Goal: Task Accomplishment & Management: Complete application form

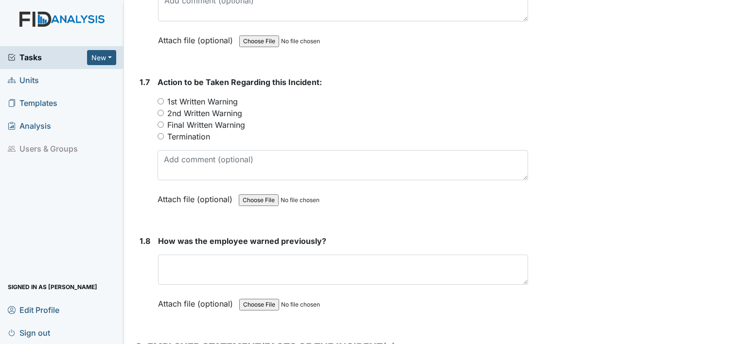
scroll to position [1043, 0]
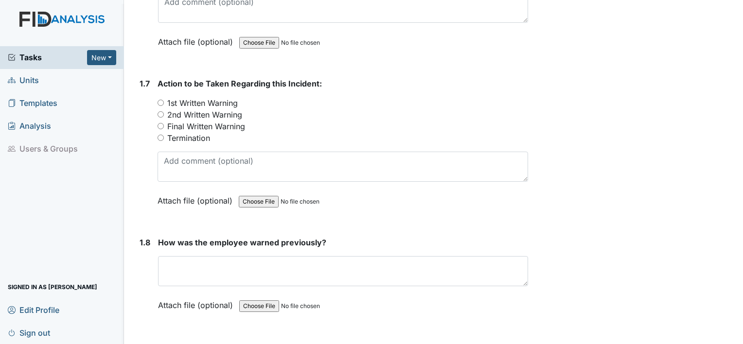
click at [160, 100] on input "1st Written Warning" at bounding box center [161, 103] width 6 height 6
radio input "true"
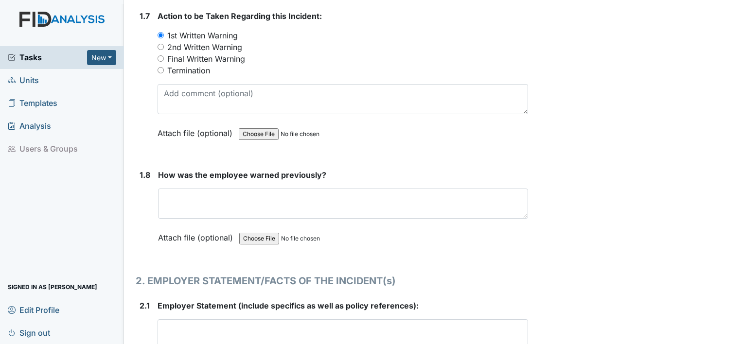
scroll to position [1114, 0]
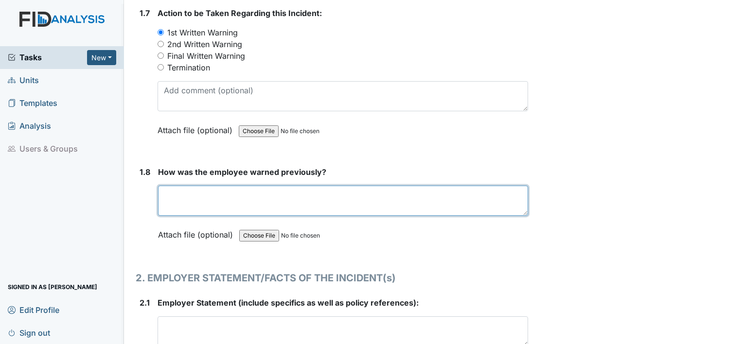
click at [311, 196] on textarea at bounding box center [343, 201] width 370 height 30
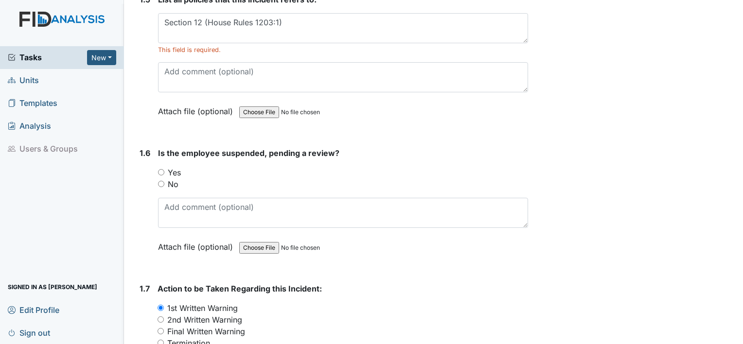
scroll to position [824, 0]
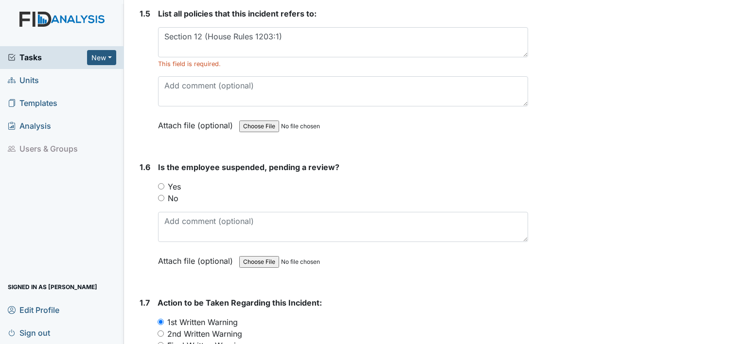
type textarea "Yes employee has been informed previously of times"
click at [120, 303] on link "Edit Profile" at bounding box center [62, 310] width 124 height 23
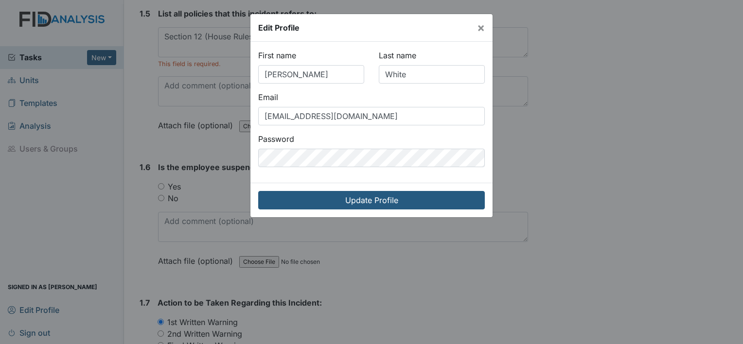
click at [474, 32] on button "×" at bounding box center [480, 27] width 23 height 27
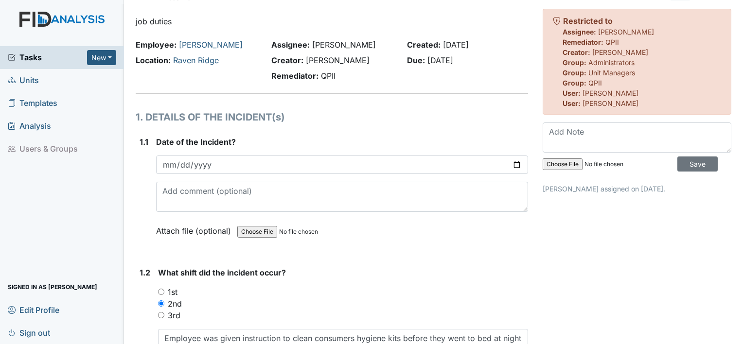
scroll to position [26, 0]
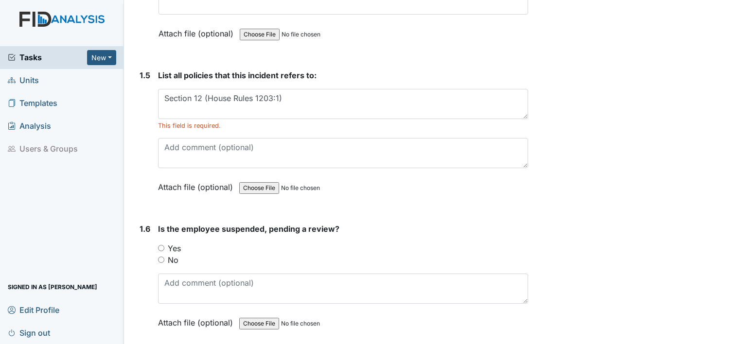
scroll to position [762, 0]
click at [160, 257] on input "No" at bounding box center [161, 259] width 6 height 6
radio input "true"
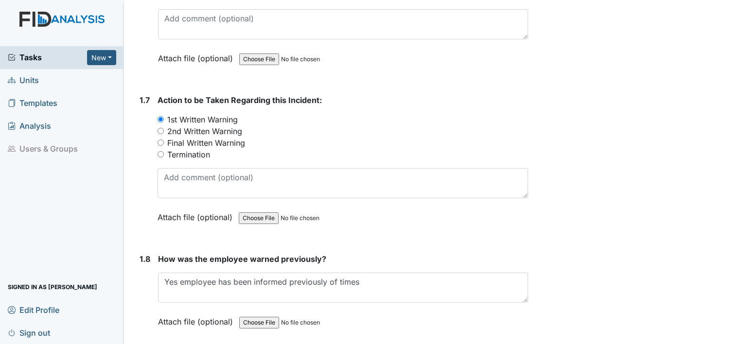
scroll to position [1027, 0]
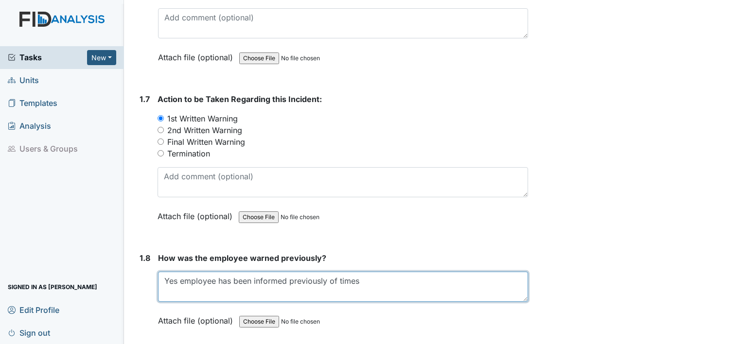
click at [379, 282] on textarea "Yes employee has been informed previously of times" at bounding box center [343, 287] width 370 height 30
type textarea "Y"
click at [338, 279] on textarea "Staff was informed at (house m" at bounding box center [343, 287] width 370 height 30
click at [324, 279] on textarea "Staff was informed at the begining of shifts and also threw the employee (Work …" at bounding box center [343, 287] width 370 height 30
click at [382, 282] on textarea "Staff was informed at the begining of (Shift Report) and also threw the employe…" at bounding box center [343, 287] width 370 height 30
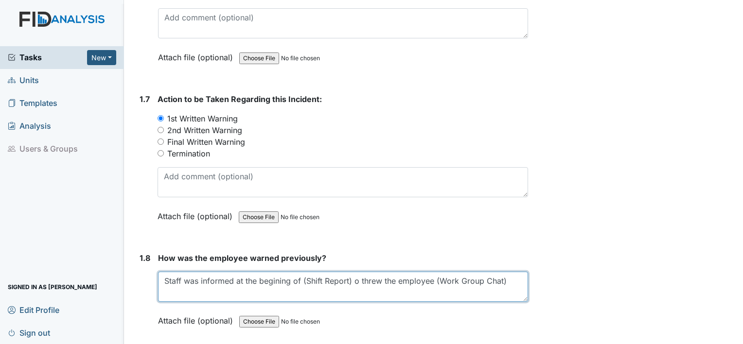
click at [362, 280] on textarea "Staff was informed at the begining of (Shift Report) o threw the employee (Work…" at bounding box center [343, 287] width 370 height 30
click at [504, 281] on textarea "Staff was informed at the begining of (Shift Report) threw the employee (Work G…" at bounding box center [343, 287] width 370 height 30
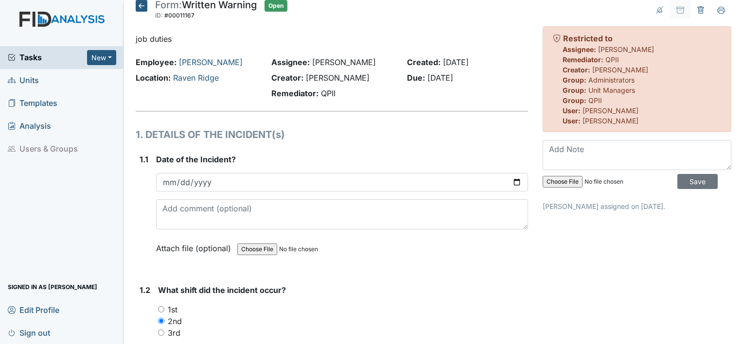
scroll to position [0, 0]
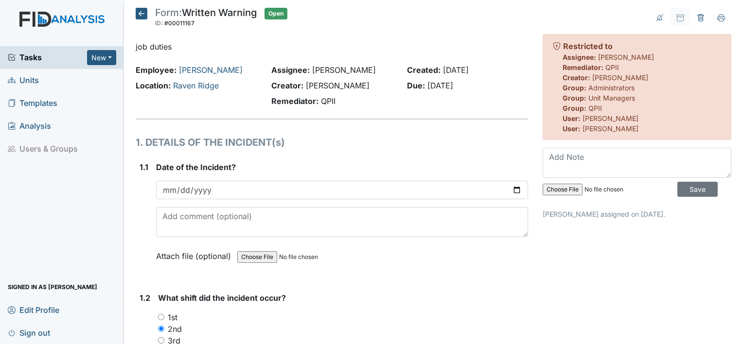
type textarea "Staff was informed at the beginning of (Shift Report) threw the employee (Work …"
click at [696, 189] on input "Save" at bounding box center [697, 189] width 40 height 15
click at [690, 189] on input "Save" at bounding box center [697, 189] width 40 height 15
click at [206, 99] on div "Employee: [PERSON_NAME] Location: [GEOGRAPHIC_DATA]" at bounding box center [196, 87] width 136 height 47
click at [689, 185] on input "Save" at bounding box center [697, 189] width 40 height 15
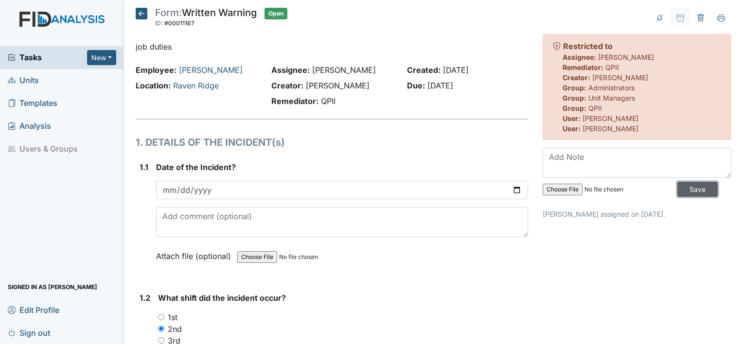
click at [684, 189] on input "Save" at bounding box center [697, 189] width 40 height 15
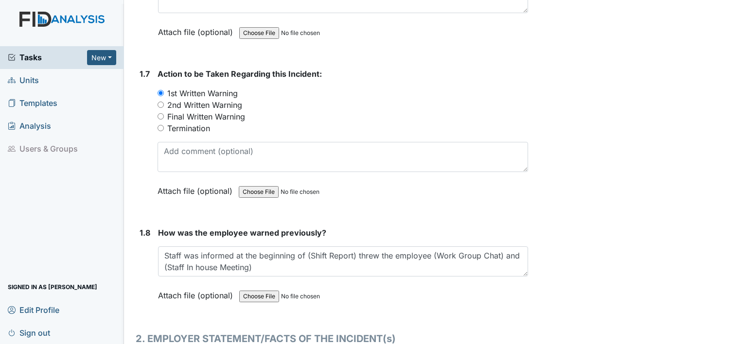
scroll to position [1058, 0]
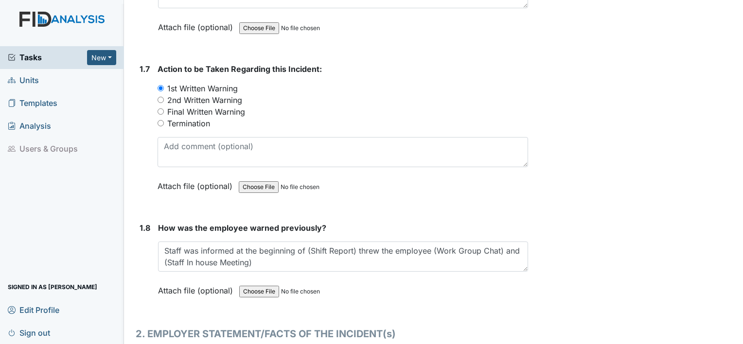
drag, startPoint x: 668, startPoint y: 248, endPoint x: 694, endPoint y: 278, distance: 39.7
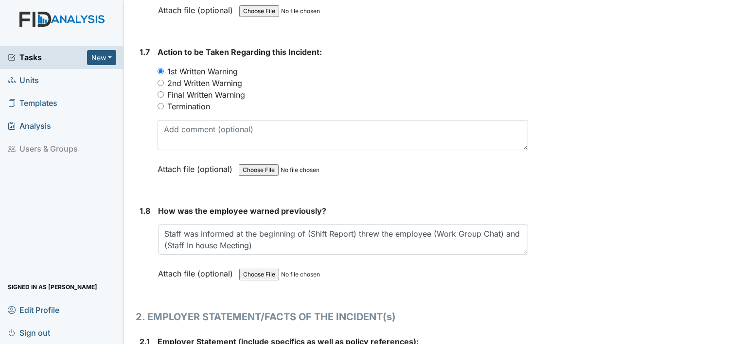
scroll to position [1074, 0]
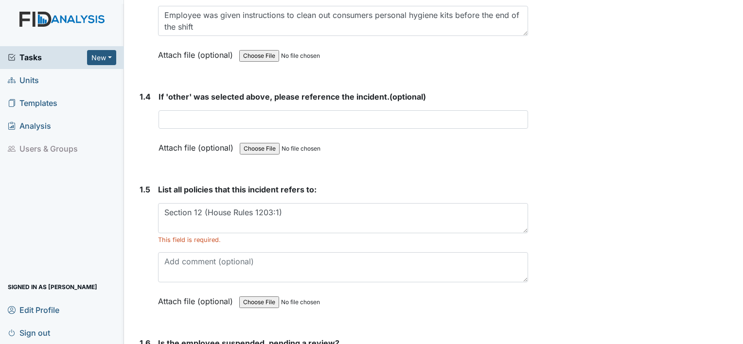
scroll to position [648, 0]
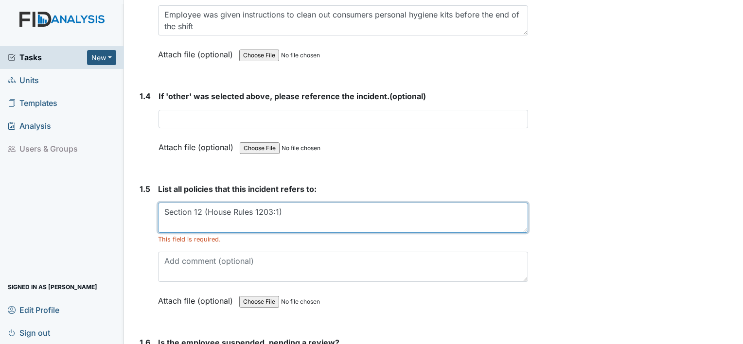
click at [281, 214] on textarea "Section 12 (House Rules 1203:1)" at bounding box center [343, 218] width 370 height 30
type textarea "S"
click at [281, 214] on textarea at bounding box center [343, 218] width 370 height 30
click at [279, 213] on textarea "Be" at bounding box center [343, 218] width 370 height 30
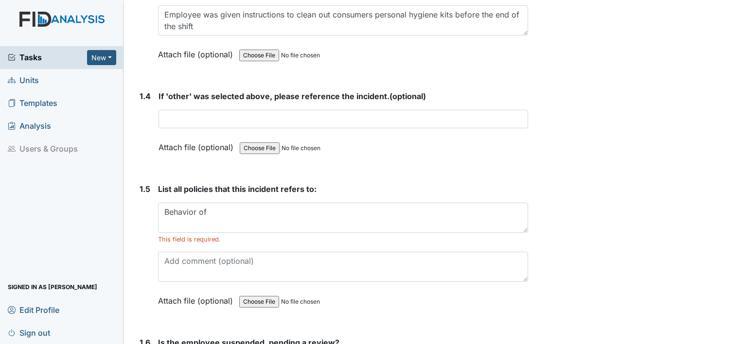
click at [290, 159] on form "If 'other' was selected above, please reference the incident. (optional) This f…" at bounding box center [344, 128] width 370 height 77
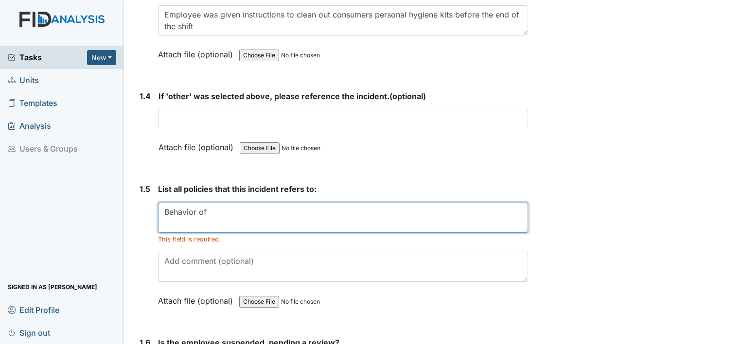
click at [211, 204] on textarea "Behavior of" at bounding box center [343, 218] width 370 height 30
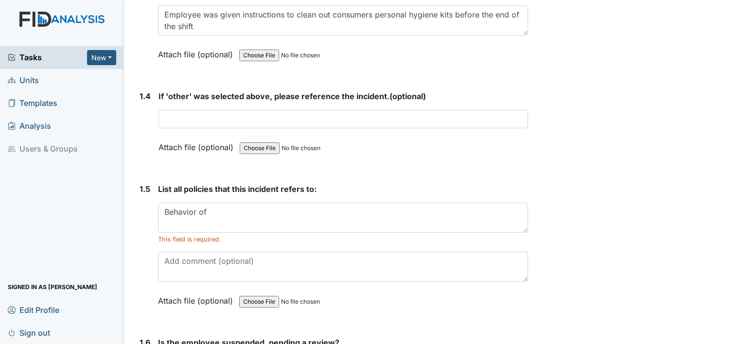
click at [207, 199] on div "List all policies that this incident refers to: Behavior of This field is requi…" at bounding box center [343, 248] width 370 height 130
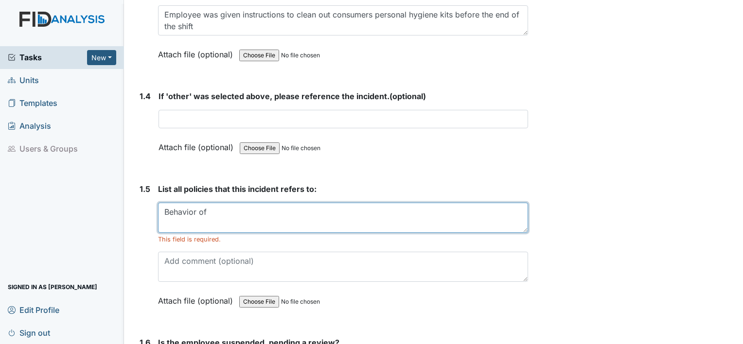
click at [212, 208] on textarea "Behavior of" at bounding box center [343, 218] width 370 height 30
type textarea "Behavior of Employees ( Form Manual Reference 801 (a)"
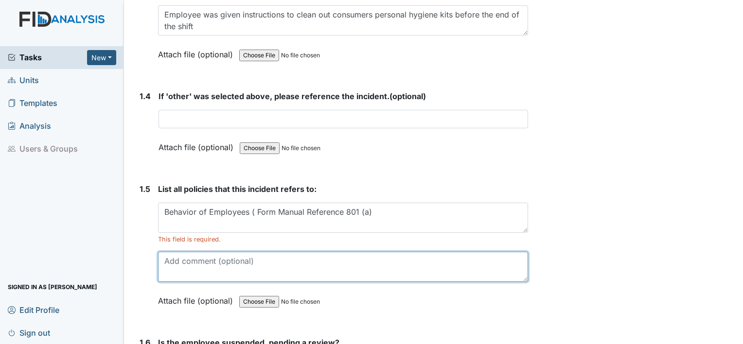
click at [206, 259] on textarea at bounding box center [343, 267] width 370 height 30
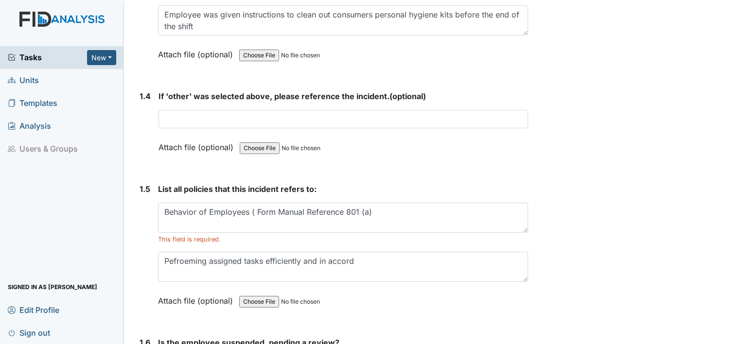
click at [265, 306] on input "file" at bounding box center [305, 301] width 132 height 23
click at [366, 261] on textarea "Pefroeming assigned tasks efficiently and in accord" at bounding box center [343, 267] width 370 height 30
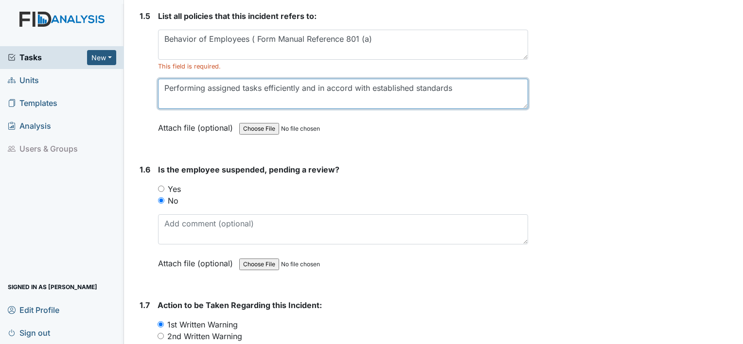
scroll to position [819, 0]
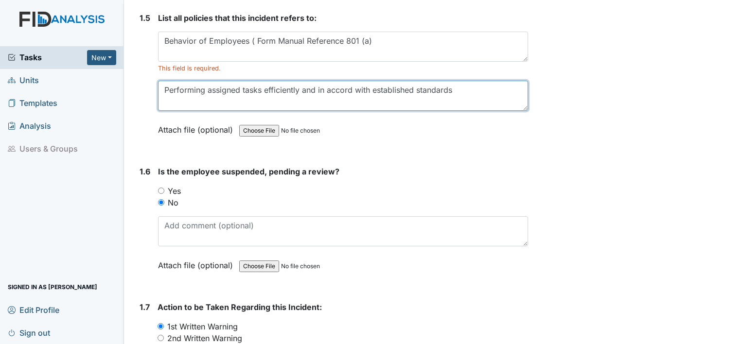
type textarea "Performing assigned tasks efficiently and in accord with established standards"
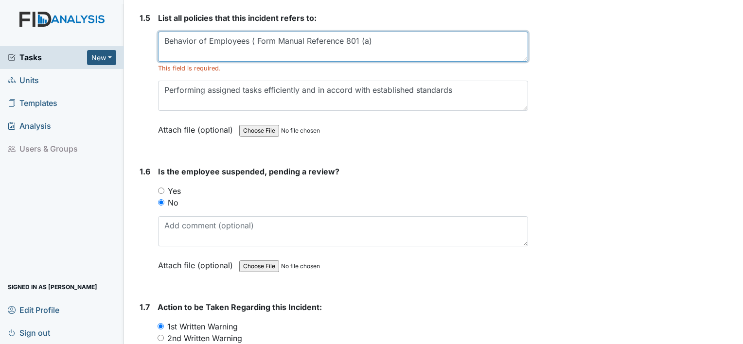
click at [253, 39] on textarea "Behavior of Employees ( Form Manual Reference 801 (a)" at bounding box center [343, 47] width 370 height 30
click at [259, 38] on textarea "Behavior of Employees ( Form Manual Reference 801 (a)" at bounding box center [343, 47] width 370 height 30
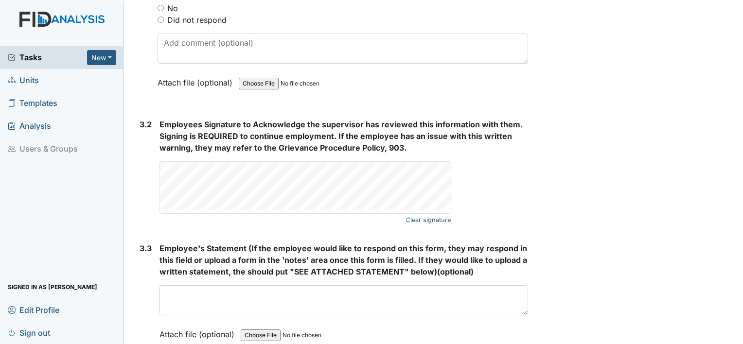
type textarea "Behavior of Employees (Form Manual Reference 801 (a)"
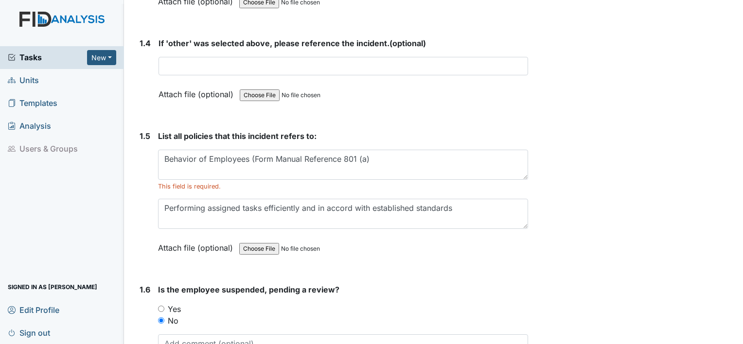
scroll to position [704, 0]
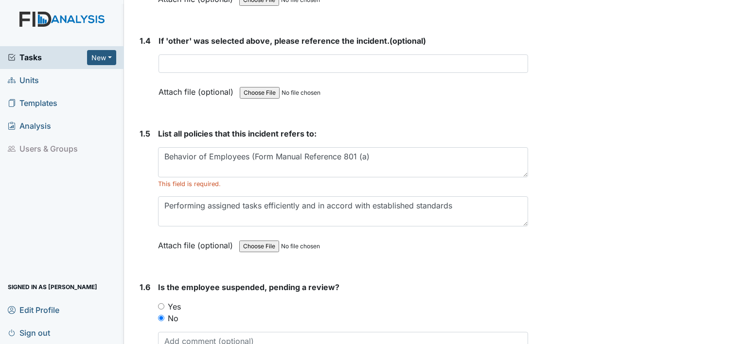
click at [661, 222] on div "Archive Task × Are you sure you want to archive this task? It will appear as in…" at bounding box center [636, 330] width 203 height 2052
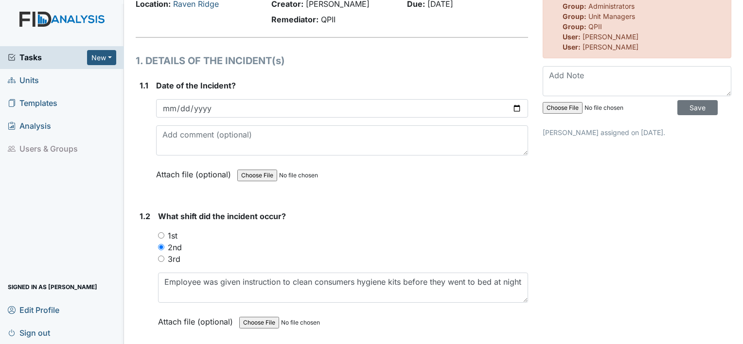
scroll to position [0, 0]
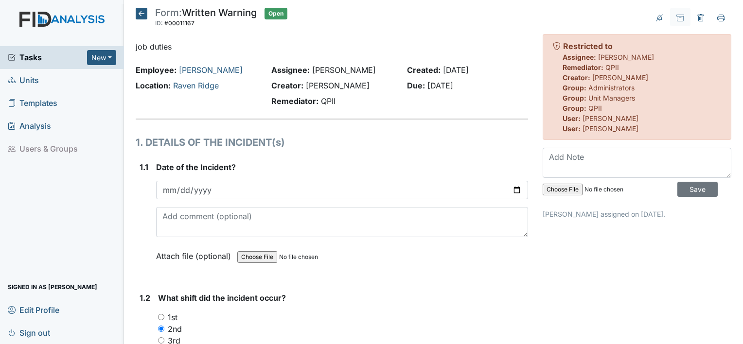
click at [474, 16] on header "Form: Written Warning ID: #00011167 Open Autosaving..." at bounding box center [332, 20] width 392 height 25
click at [54, 222] on div "Tasks New Form Inspection Document Bundle Units Templates Analysis Users & Grou…" at bounding box center [62, 195] width 124 height 298
click at [687, 192] on input "Save" at bounding box center [697, 189] width 40 height 15
click at [145, 248] on div "1.1" at bounding box center [144, 218] width 9 height 115
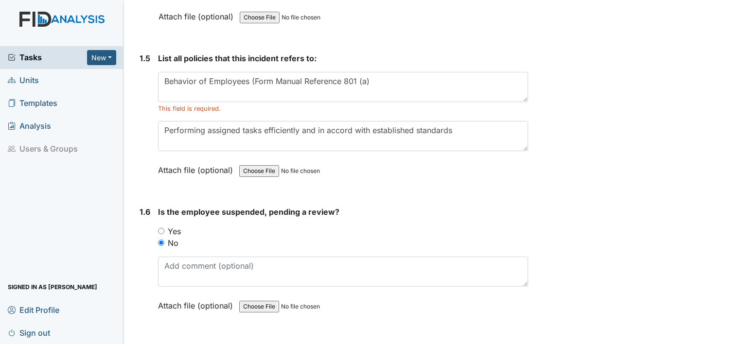
scroll to position [780, 0]
click at [37, 331] on span "Sign out" at bounding box center [29, 332] width 42 height 15
